Goal: Check status: Check status

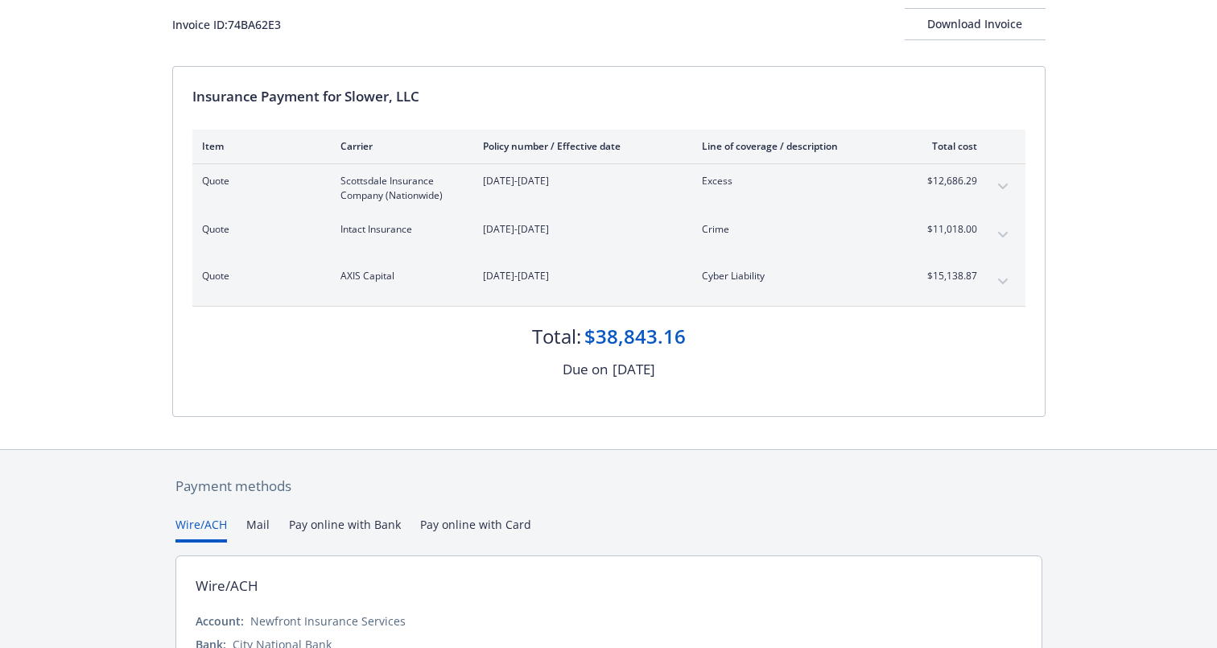
scroll to position [94, 0]
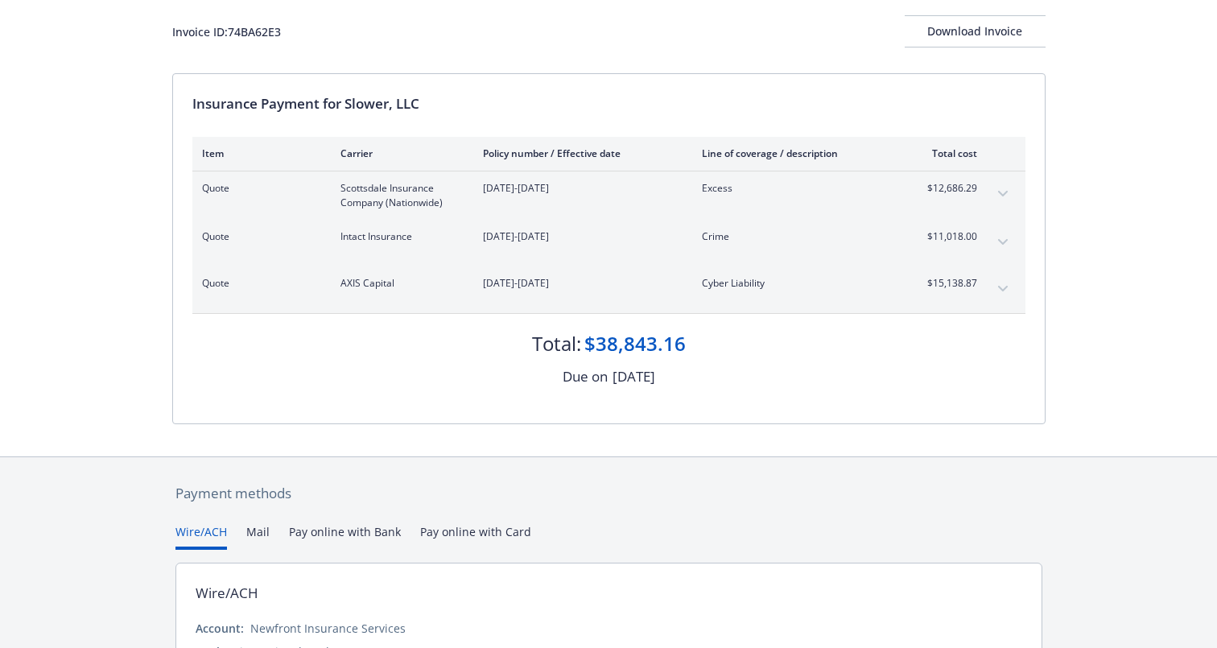
click at [950, 238] on span "$11,018.00" at bounding box center [947, 236] width 60 height 14
